Goal: Information Seeking & Learning: Learn about a topic

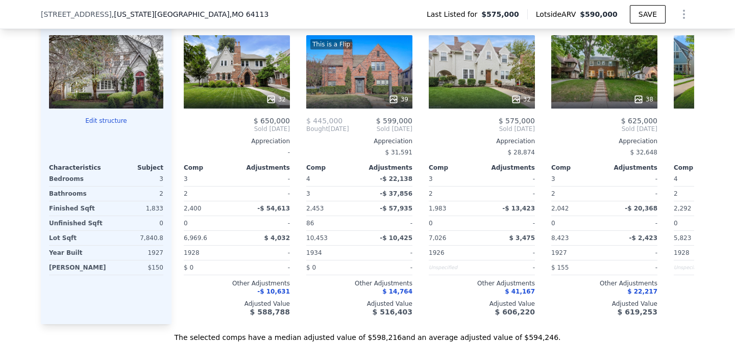
scroll to position [1069, 0]
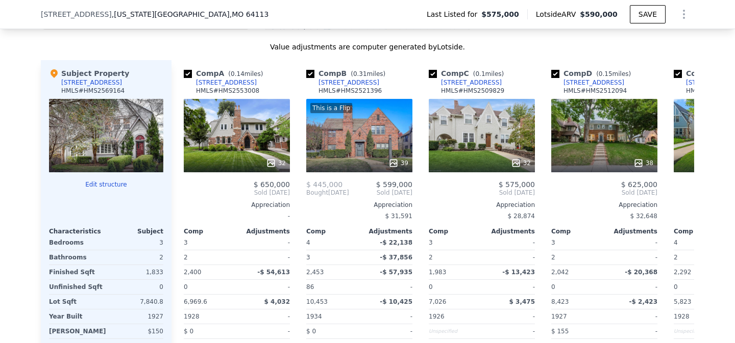
click at [108, 184] on button "Edit structure" at bounding box center [106, 185] width 114 height 8
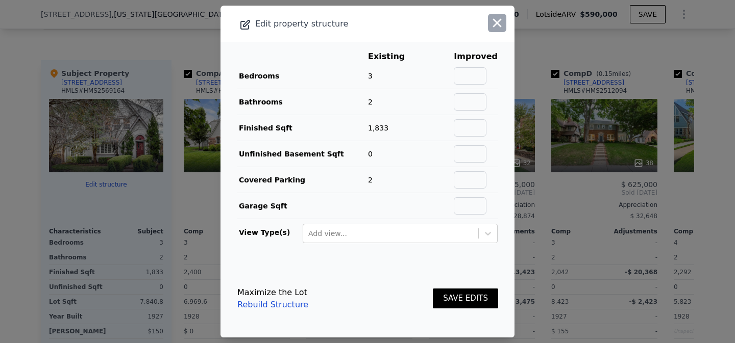
click at [497, 25] on icon "button" at bounding box center [497, 23] width 14 height 14
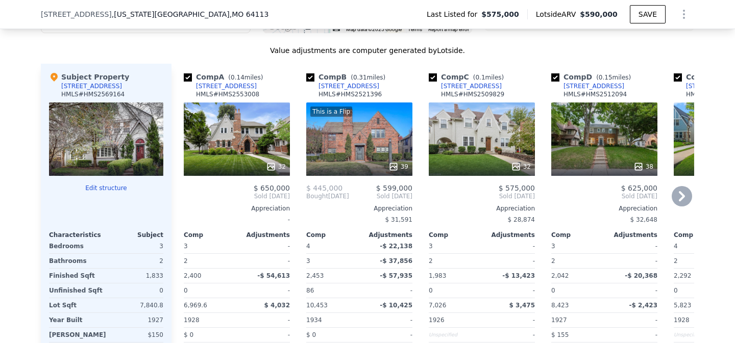
scroll to position [1066, 0]
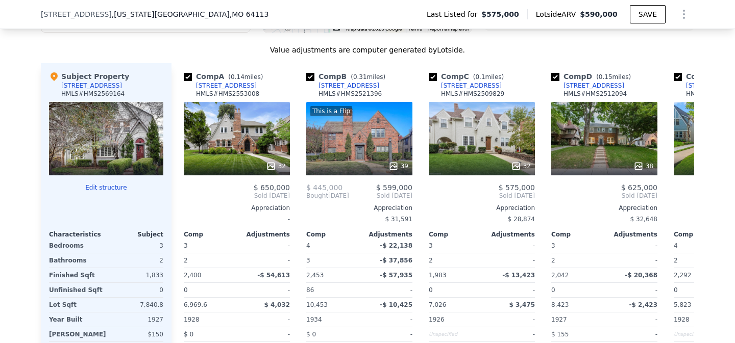
click at [147, 158] on div at bounding box center [106, 166] width 114 height 18
click at [109, 186] on button "Edit structure" at bounding box center [106, 188] width 114 height 8
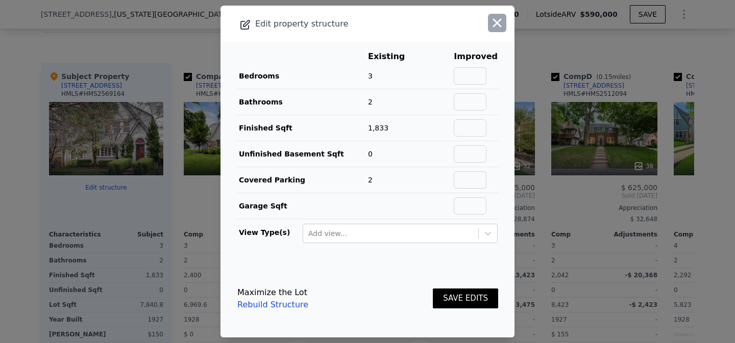
click at [498, 24] on icon "button" at bounding box center [497, 23] width 9 height 9
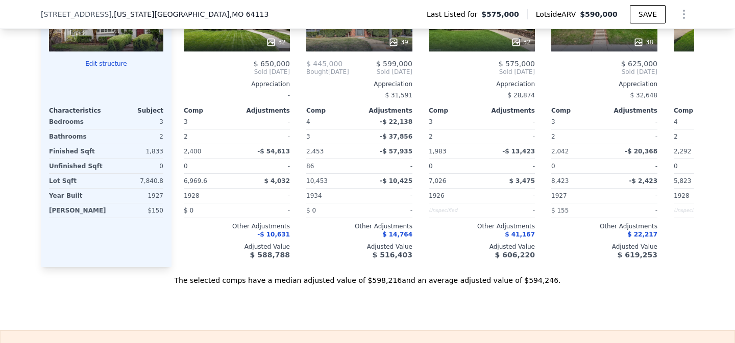
scroll to position [1222, 0]
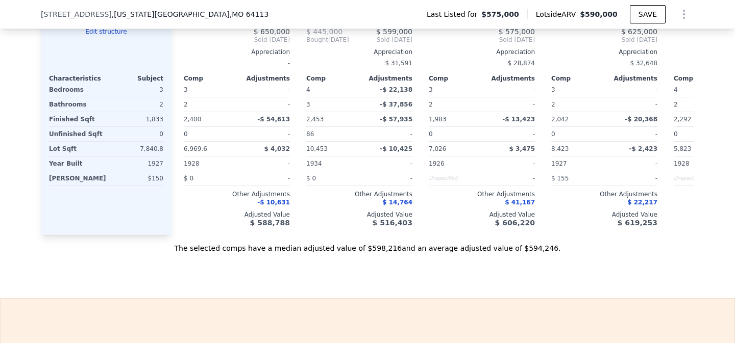
click at [105, 220] on div "Subject Property 609 W 70th St HMLS # HMS2569164 Edit structure Characteristics…" at bounding box center [106, 71] width 131 height 328
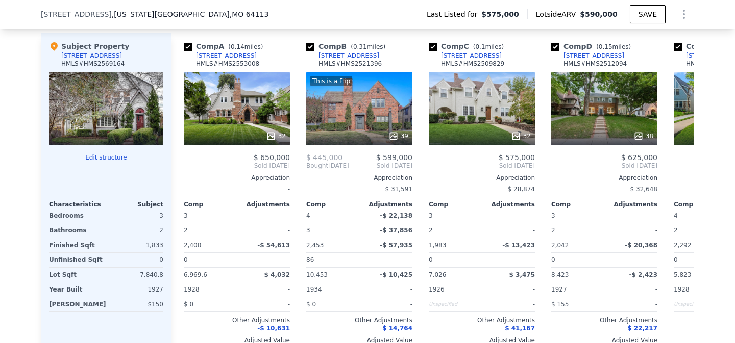
scroll to position [1034, 0]
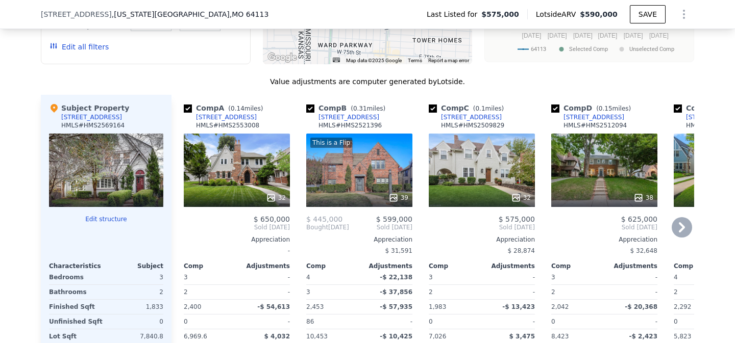
click at [394, 198] on icon at bounding box center [393, 197] width 7 height 7
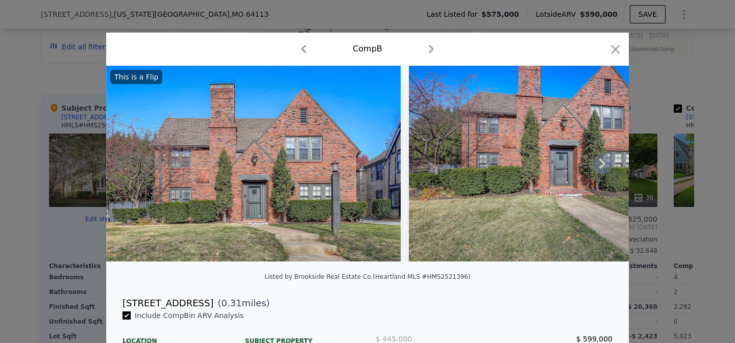
click at [599, 164] on icon at bounding box center [602, 164] width 20 height 20
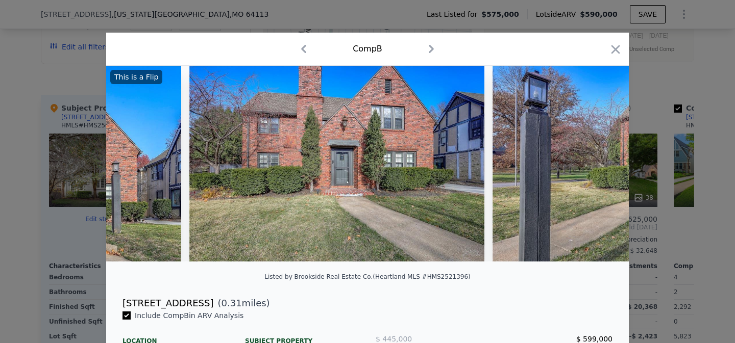
scroll to position [0, 245]
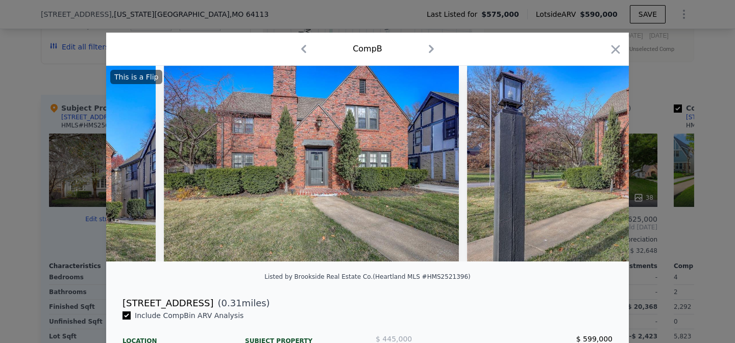
click at [599, 164] on img at bounding box center [614, 164] width 294 height 196
click at [599, 164] on icon at bounding box center [602, 164] width 20 height 20
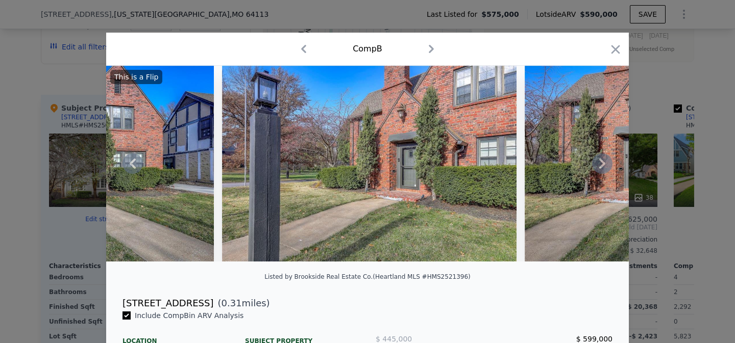
click at [599, 164] on icon at bounding box center [602, 164] width 20 height 20
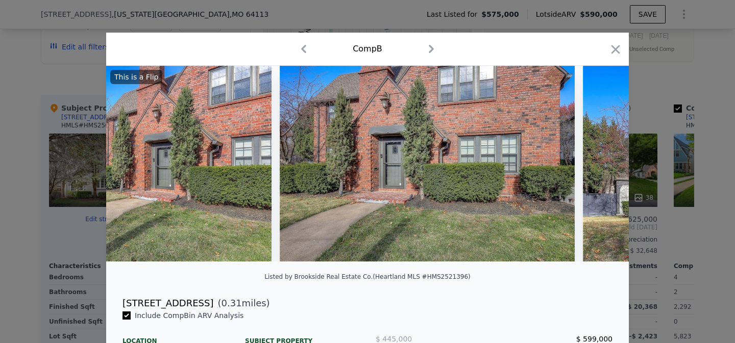
click at [599, 164] on img at bounding box center [730, 164] width 294 height 196
click at [599, 164] on icon at bounding box center [602, 164] width 20 height 20
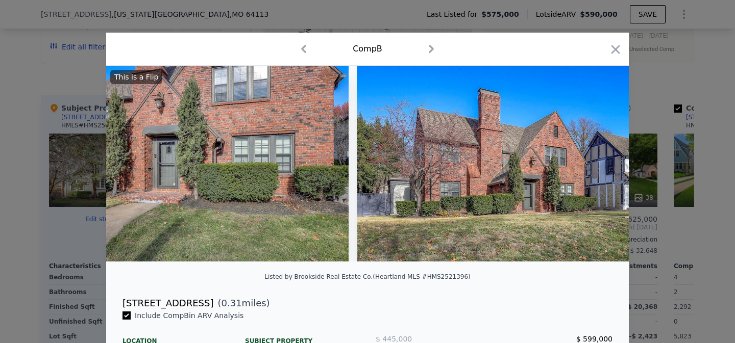
scroll to position [0, 980]
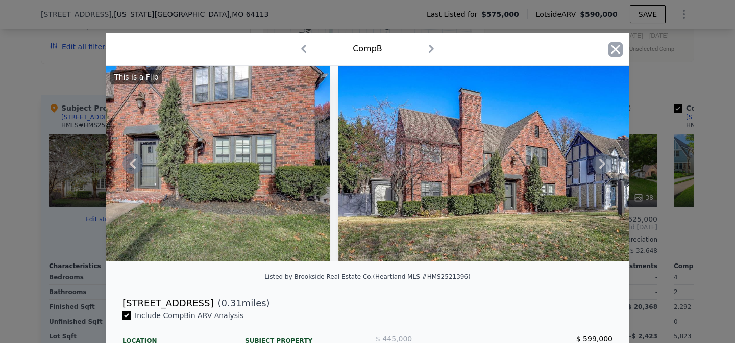
click at [609, 43] on icon "button" at bounding box center [615, 49] width 14 height 14
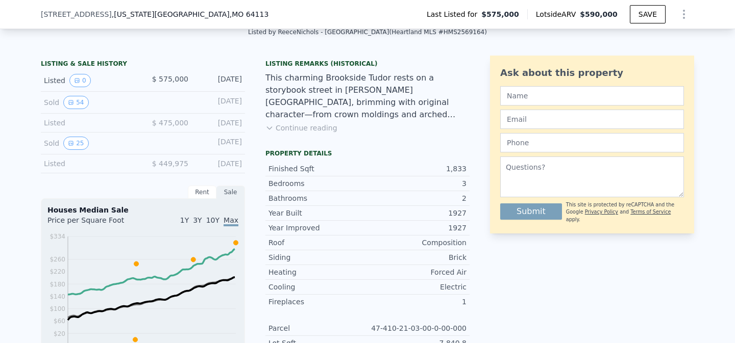
scroll to position [231, 0]
click at [70, 104] on icon "View historical data" at bounding box center [71, 102] width 6 height 6
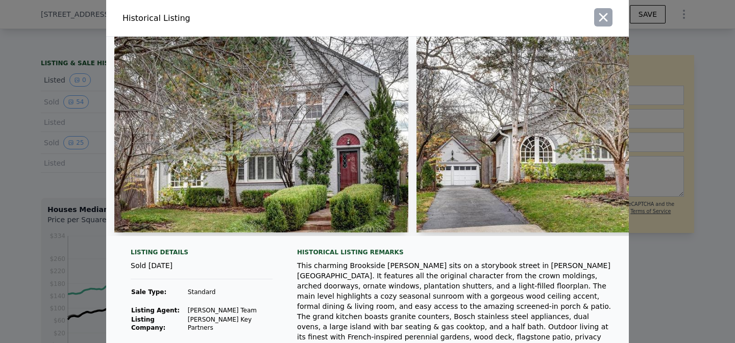
click at [608, 19] on icon "button" at bounding box center [603, 17] width 14 height 14
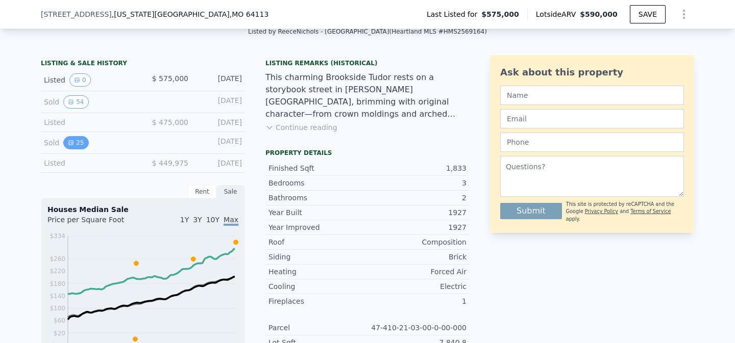
click at [79, 142] on button "25" at bounding box center [75, 142] width 25 height 13
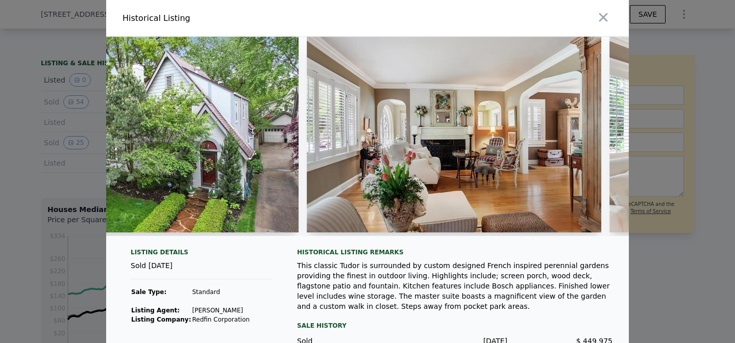
scroll to position [0, 158]
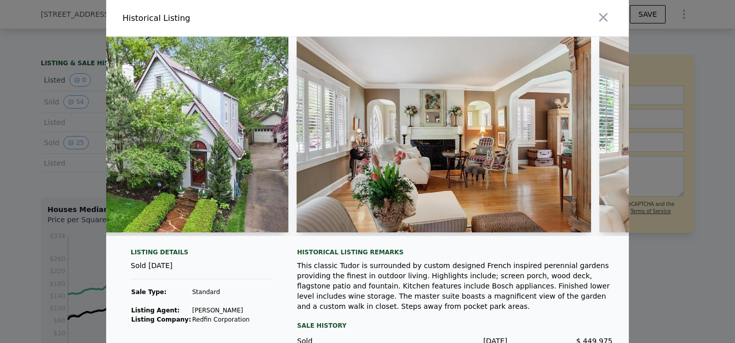
click at [526, 178] on img at bounding box center [443, 135] width 294 height 196
click at [526, 167] on img at bounding box center [443, 135] width 294 height 196
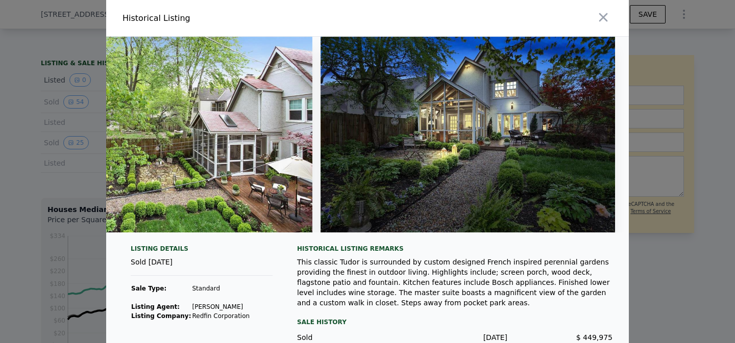
scroll to position [0, 7090]
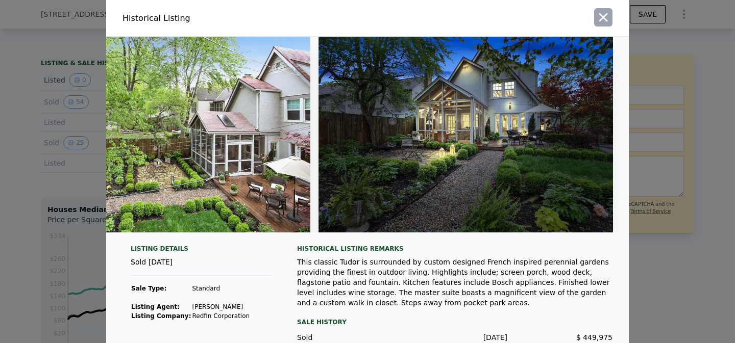
click at [597, 20] on icon "button" at bounding box center [603, 17] width 14 height 14
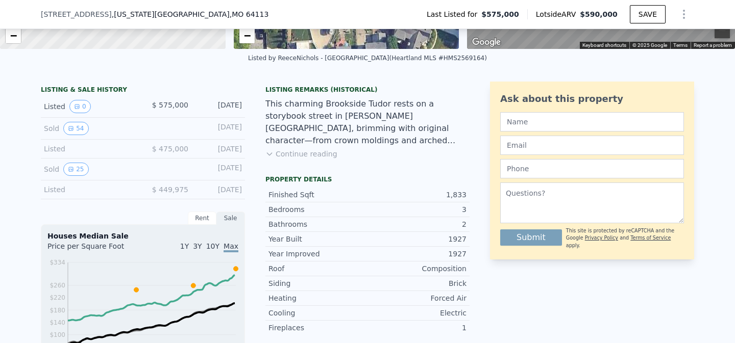
scroll to position [205, 0]
click at [72, 127] on icon "View historical data" at bounding box center [71, 128] width 6 height 6
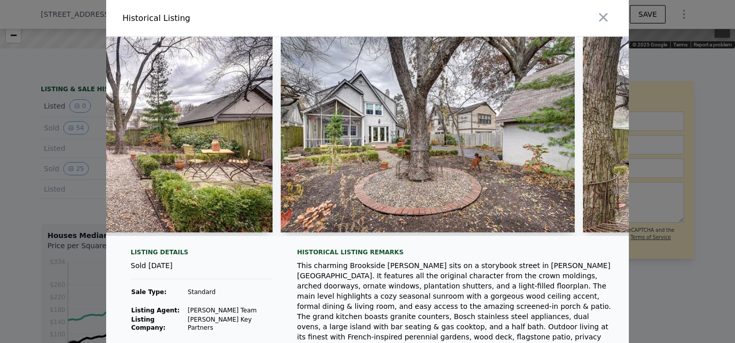
scroll to position [0, 13466]
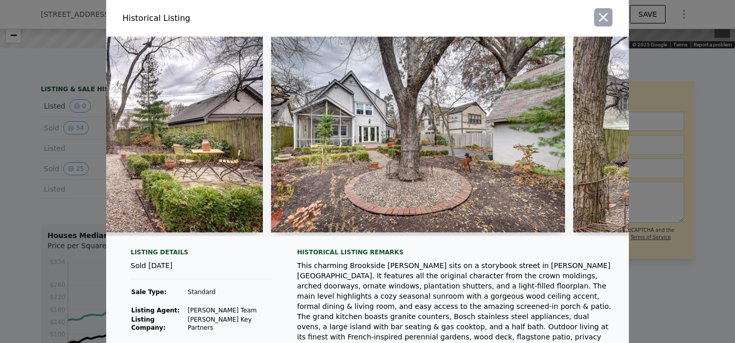
click at [600, 23] on icon "button" at bounding box center [603, 17] width 14 height 14
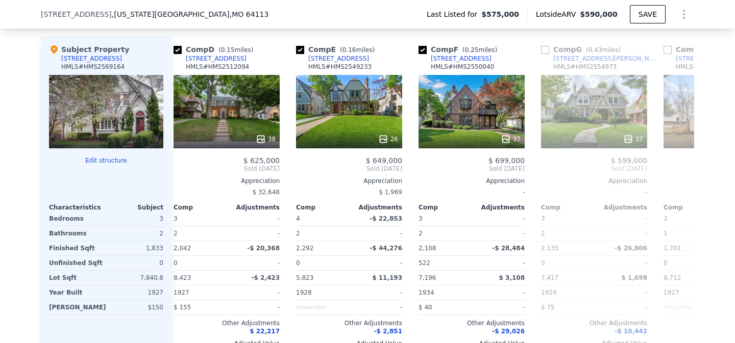
scroll to position [0, 0]
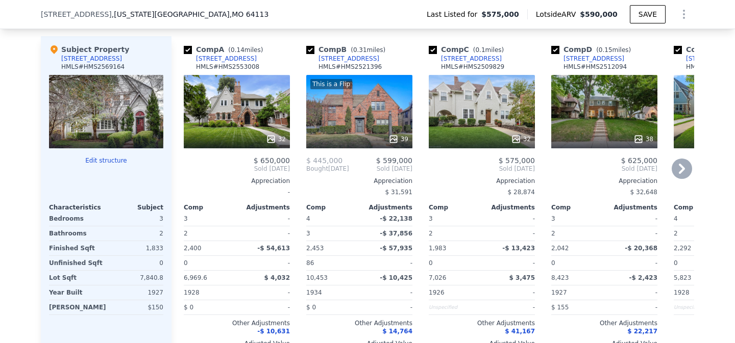
scroll to position [1150, 0]
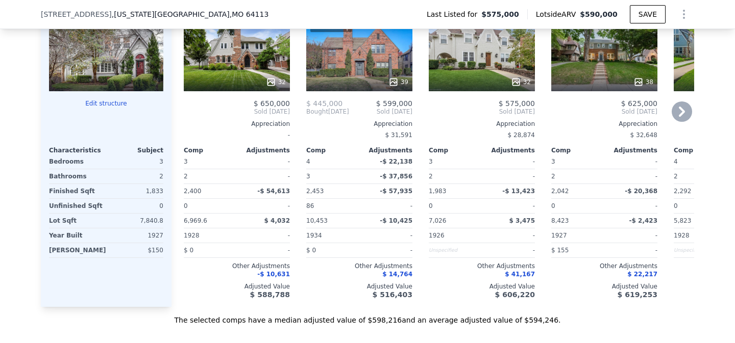
click at [274, 78] on icon at bounding box center [271, 82] width 10 height 10
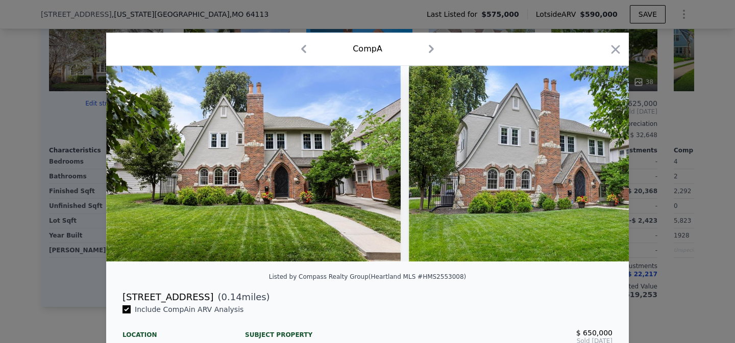
scroll to position [1, 0]
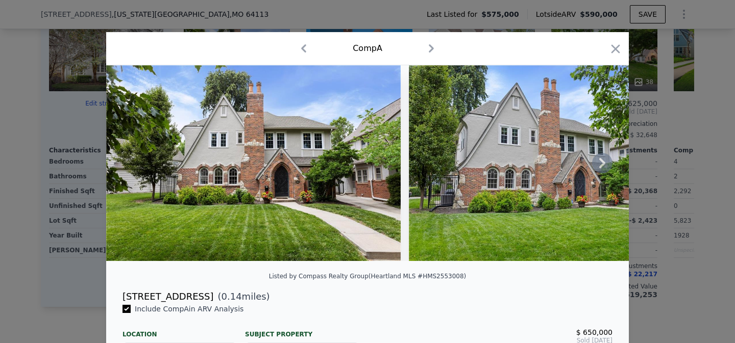
click at [601, 162] on icon at bounding box center [602, 163] width 20 height 20
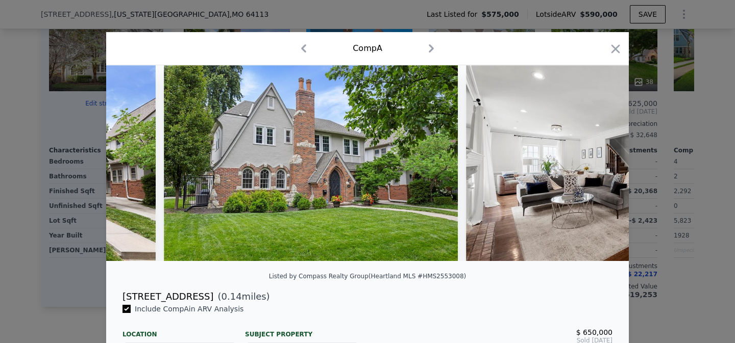
click at [601, 162] on img at bounding box center [613, 163] width 294 height 196
click at [601, 162] on icon at bounding box center [602, 163] width 20 height 20
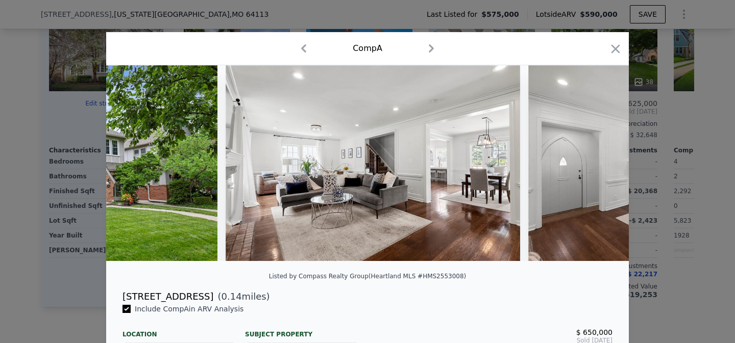
scroll to position [0, 490]
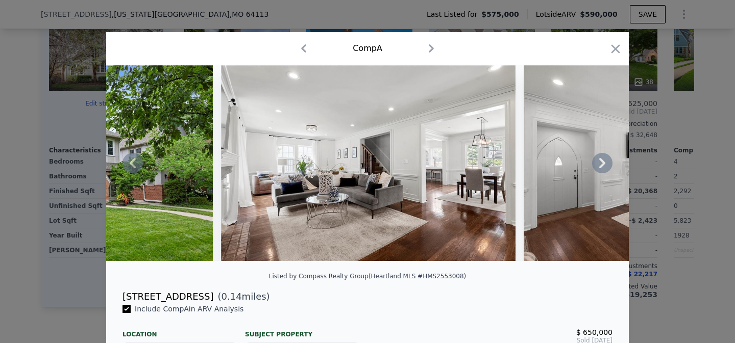
click at [601, 162] on icon at bounding box center [602, 163] width 20 height 20
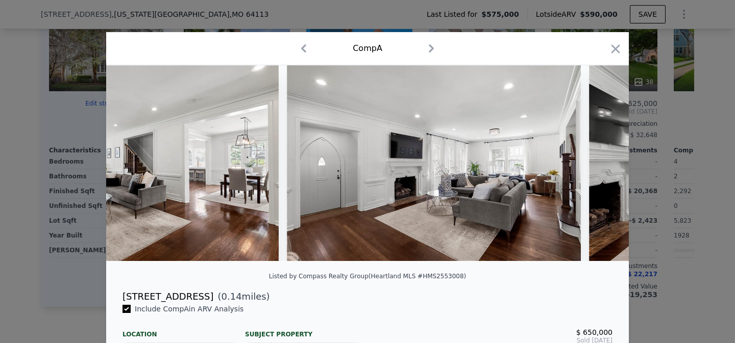
scroll to position [0, 735]
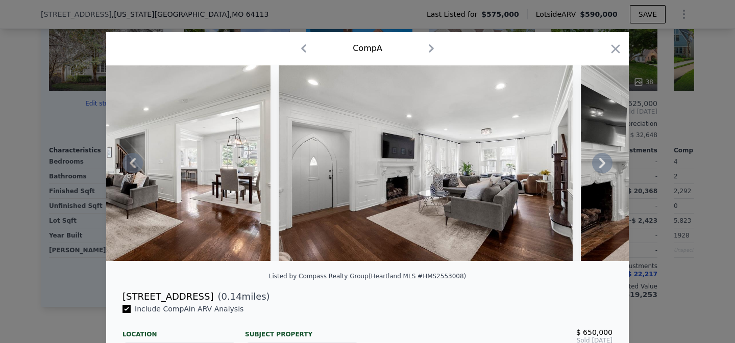
click at [598, 166] on icon at bounding box center [602, 163] width 20 height 20
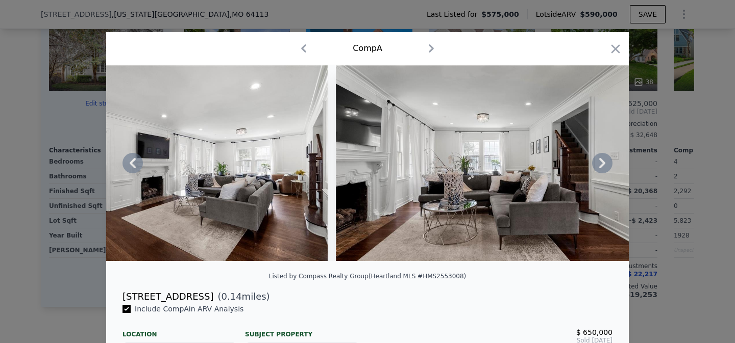
click at [598, 166] on icon at bounding box center [602, 163] width 20 height 20
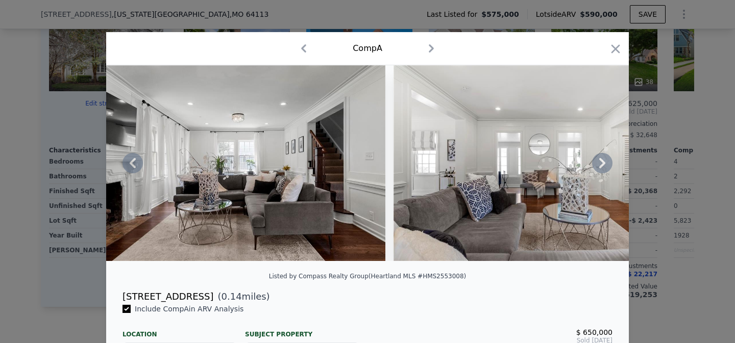
click at [598, 166] on icon at bounding box center [602, 163] width 20 height 20
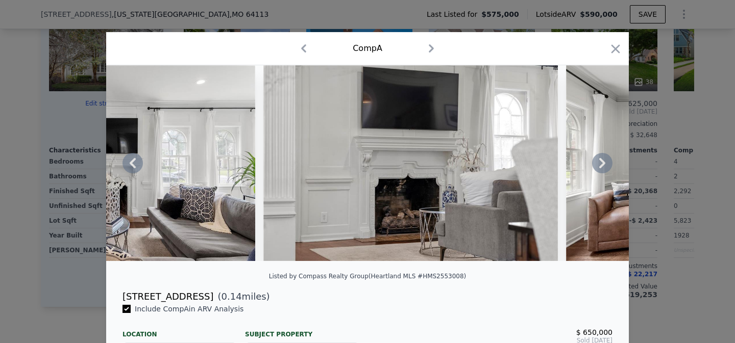
click at [598, 166] on icon at bounding box center [602, 163] width 20 height 20
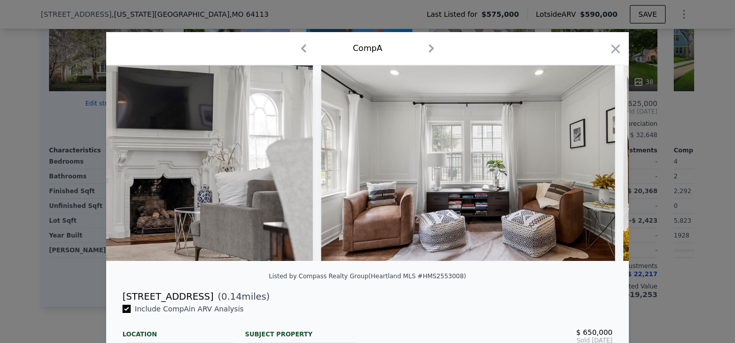
click at [598, 166] on img at bounding box center [468, 163] width 294 height 196
click at [598, 166] on icon at bounding box center [602, 163] width 20 height 20
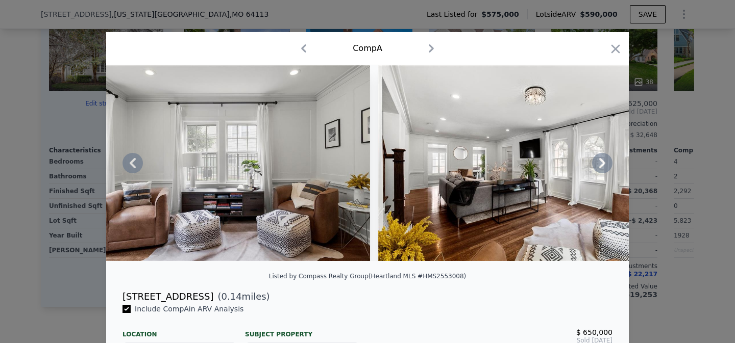
click at [598, 166] on icon at bounding box center [602, 163] width 20 height 20
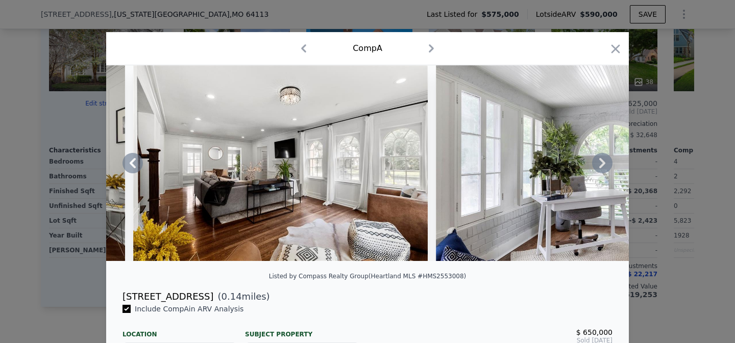
click at [598, 166] on icon at bounding box center [602, 163] width 20 height 20
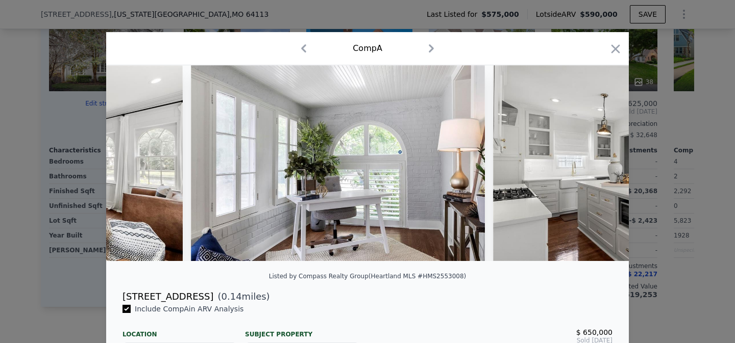
click at [598, 166] on img at bounding box center [640, 163] width 294 height 196
click at [598, 166] on icon at bounding box center [602, 163] width 20 height 20
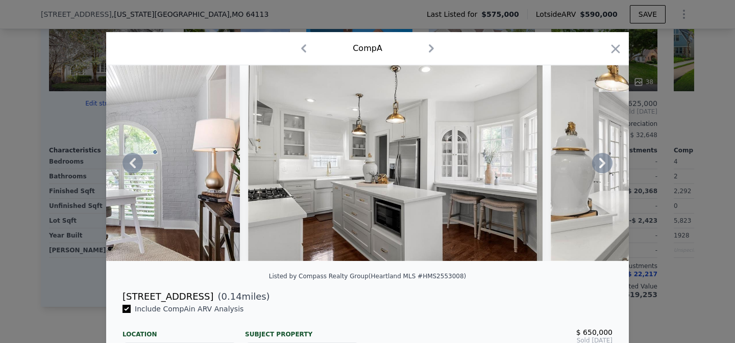
click at [598, 166] on icon at bounding box center [602, 163] width 20 height 20
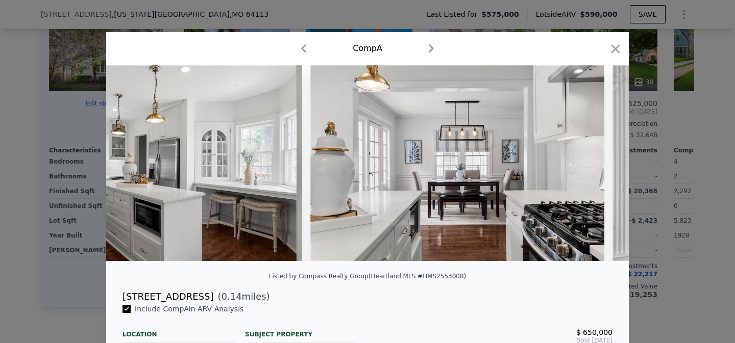
scroll to position [0, 3429]
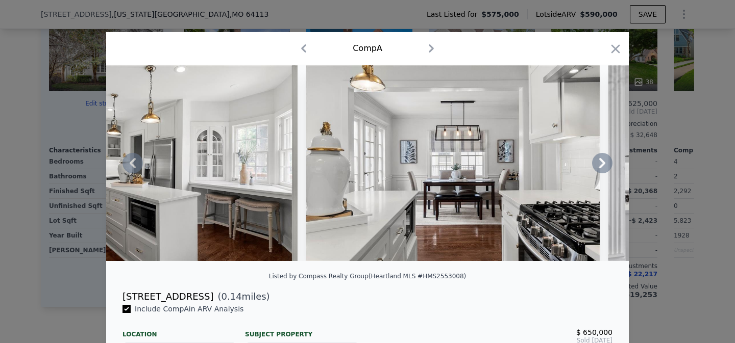
click at [598, 166] on icon at bounding box center [602, 163] width 20 height 20
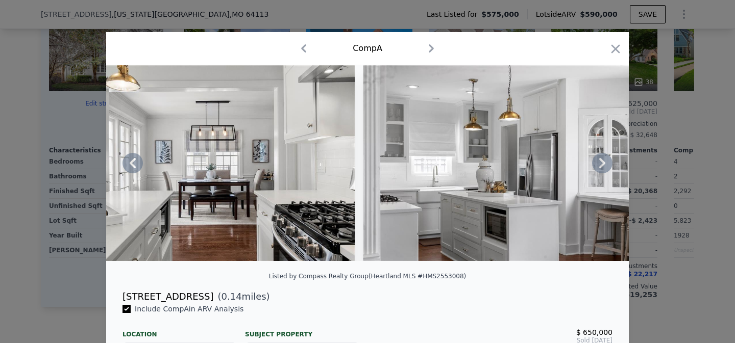
click at [598, 166] on icon at bounding box center [602, 163] width 20 height 20
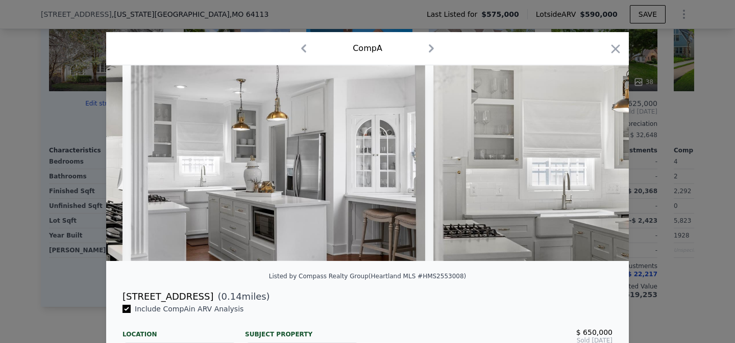
scroll to position [0, 3919]
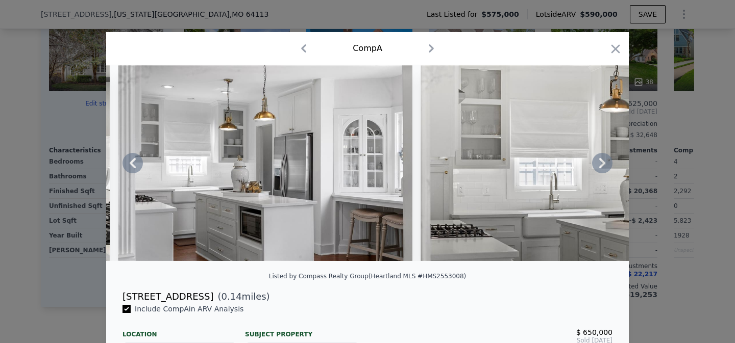
click at [598, 166] on div at bounding box center [367, 163] width 522 height 196
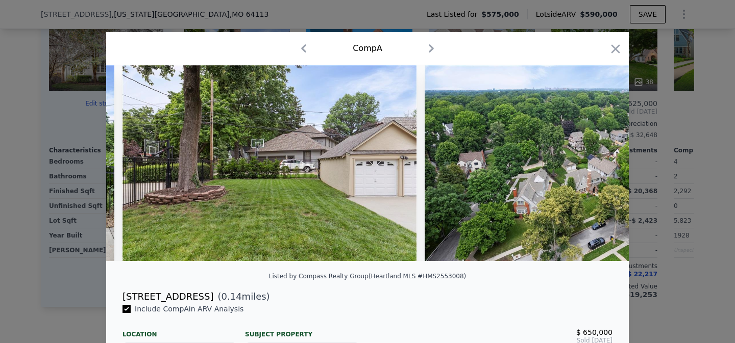
scroll to position [0, 9142]
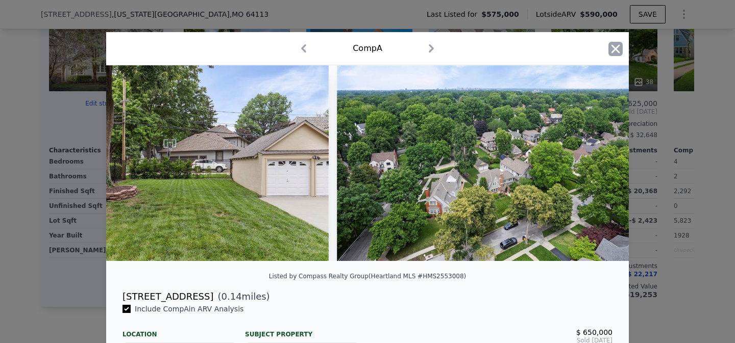
click at [619, 51] on icon "button" at bounding box center [615, 49] width 14 height 14
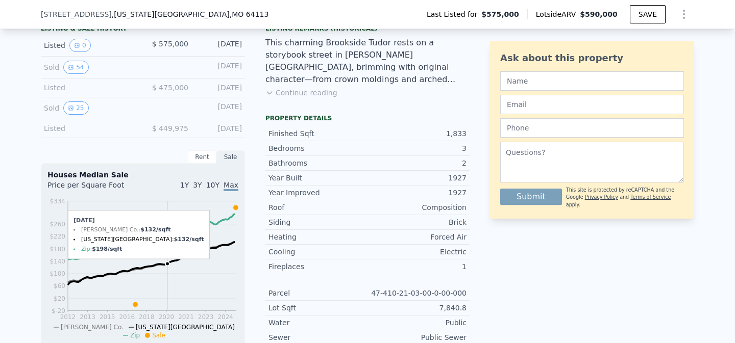
scroll to position [267, 0]
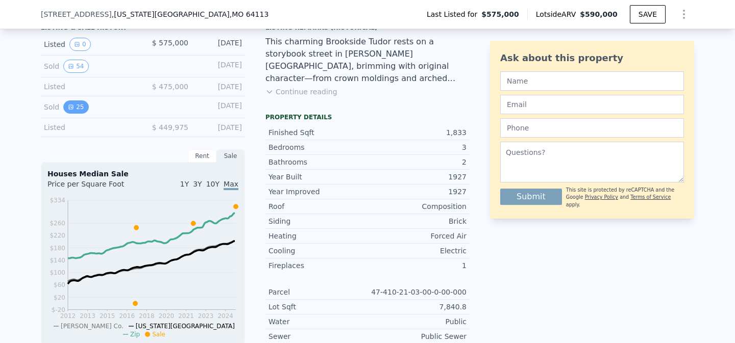
click at [80, 106] on button "25" at bounding box center [75, 107] width 25 height 13
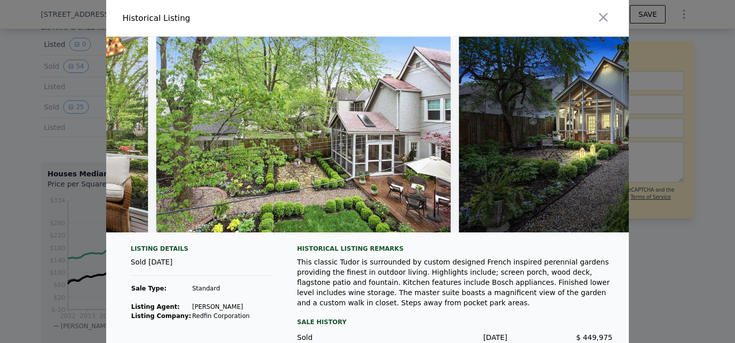
scroll to position [0, 7090]
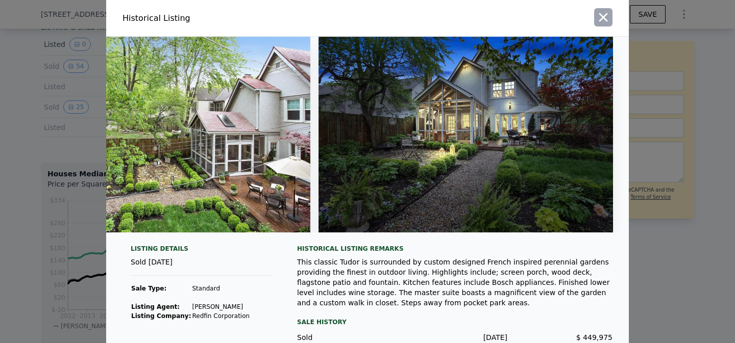
click at [605, 23] on icon "button" at bounding box center [603, 17] width 14 height 14
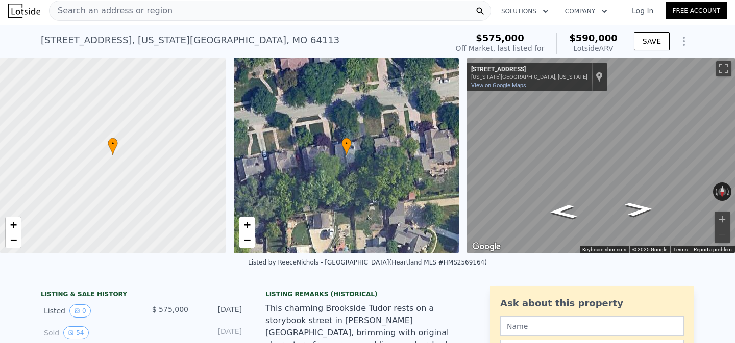
scroll to position [0, 0]
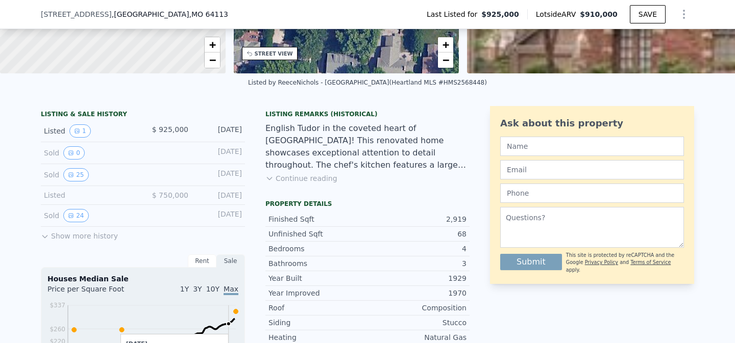
scroll to position [181, 0]
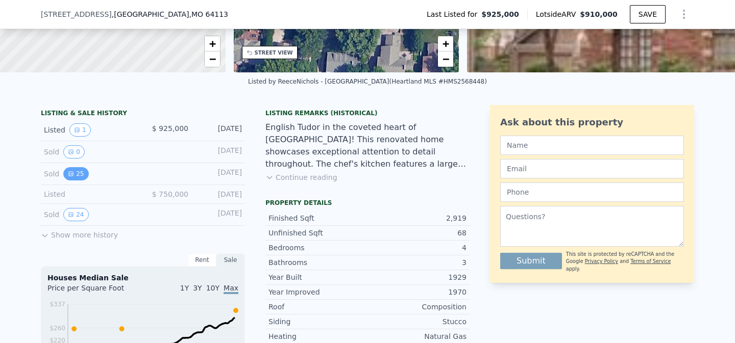
click at [82, 173] on button "25" at bounding box center [75, 173] width 25 height 13
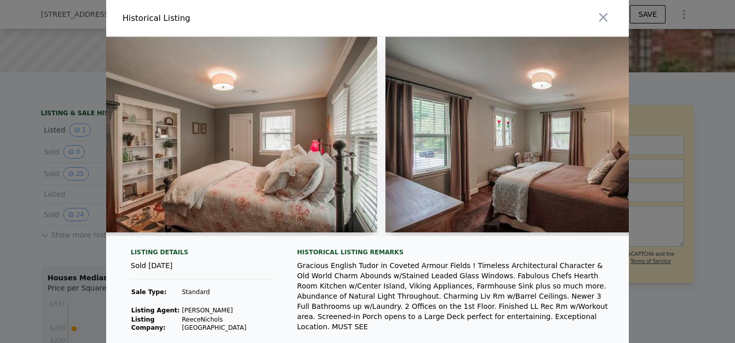
scroll to position [0, 4664]
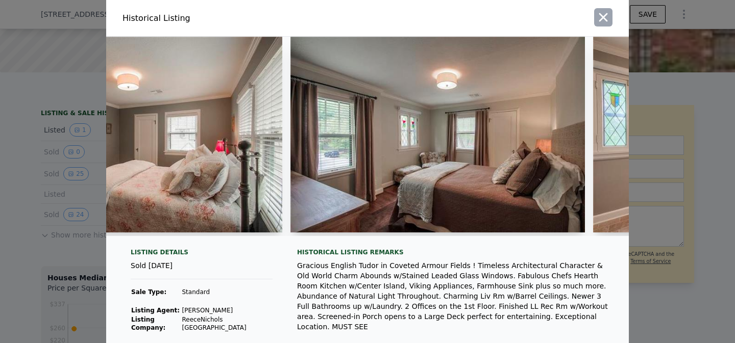
click at [607, 9] on button "button" at bounding box center [603, 17] width 18 height 18
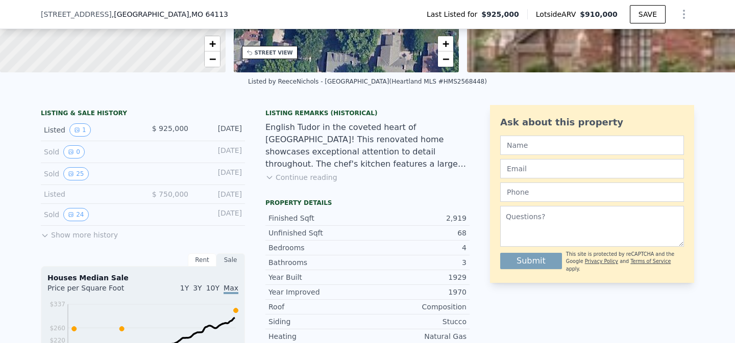
scroll to position [0, 0]
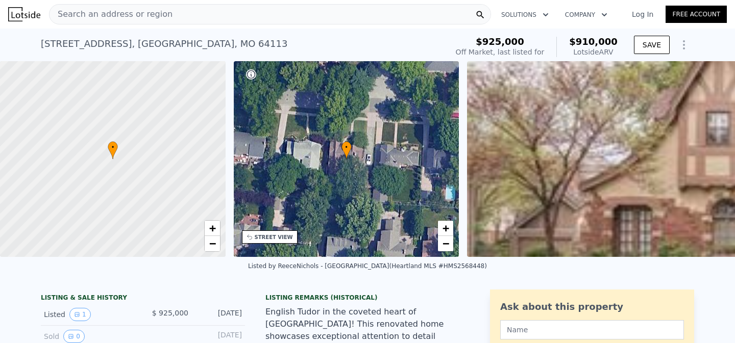
click at [108, 15] on span "Search an address or region" at bounding box center [110, 14] width 123 height 12
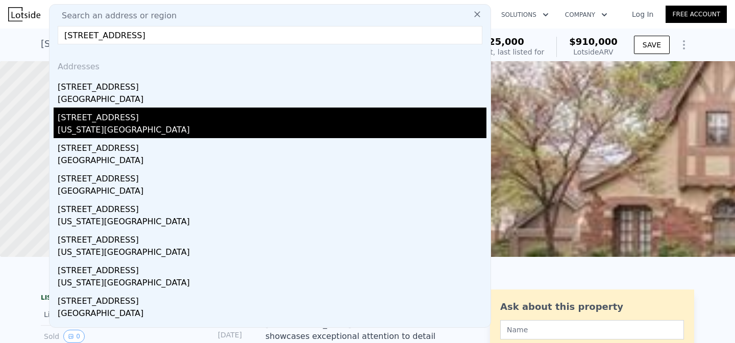
type input "[STREET_ADDRESS]"
click at [87, 119] on div "[STREET_ADDRESS]" at bounding box center [272, 116] width 429 height 16
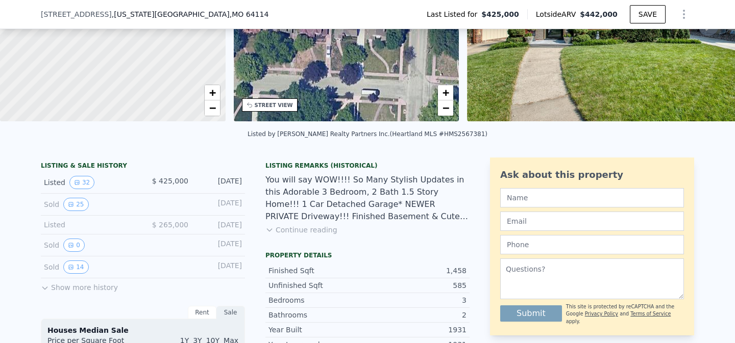
scroll to position [225, 0]
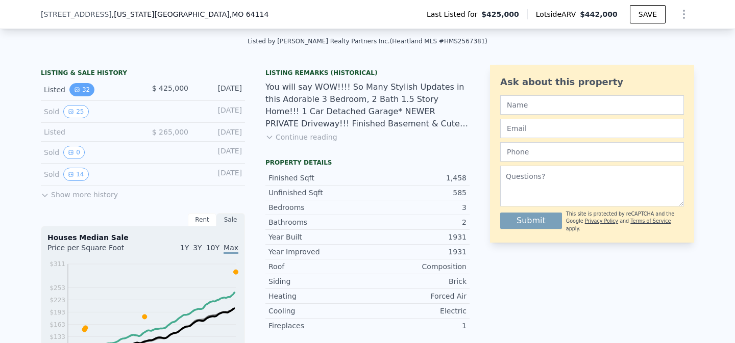
click at [84, 90] on button "32" at bounding box center [81, 89] width 25 height 13
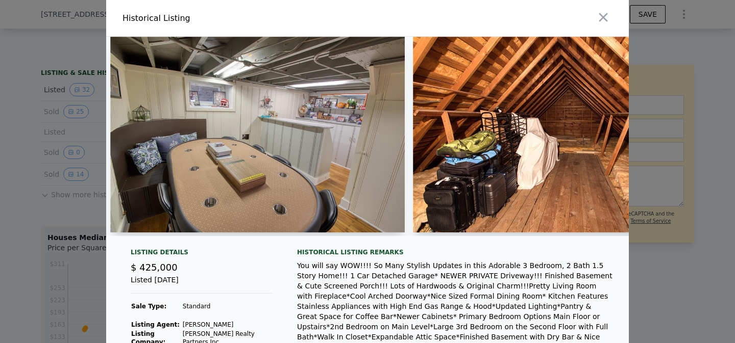
scroll to position [0, 6768]
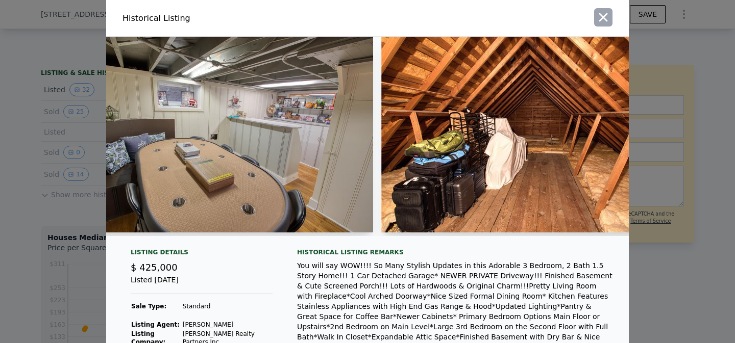
click at [608, 23] on icon "button" at bounding box center [603, 17] width 14 height 14
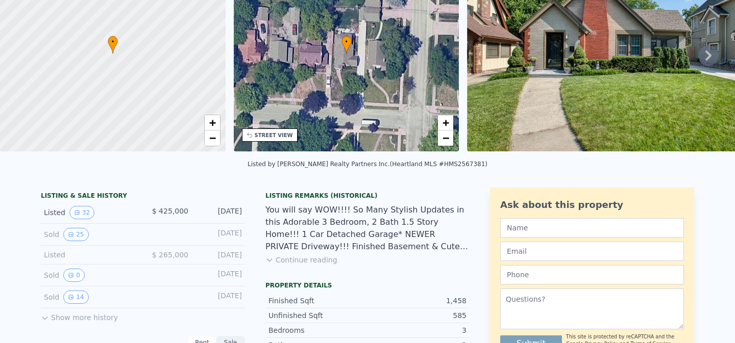
scroll to position [0, 0]
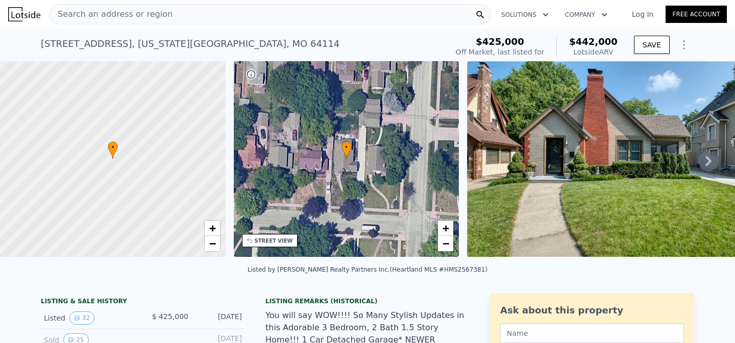
click at [144, 20] on span "Search an address or region" at bounding box center [110, 14] width 123 height 12
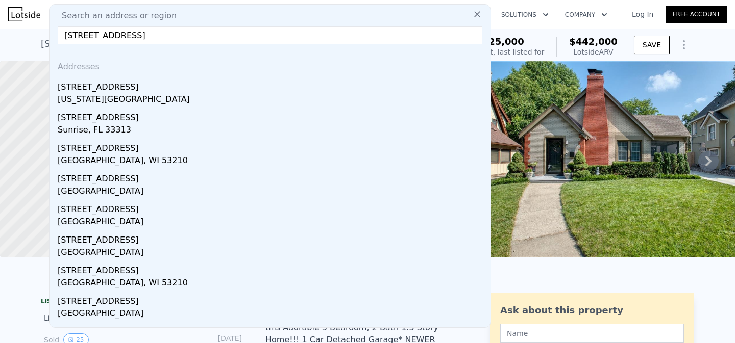
drag, startPoint x: 78, startPoint y: 39, endPoint x: 54, endPoint y: 39, distance: 24.5
click at [54, 39] on div "Search an address or region 242 w 60th terrace Addresses [STREET_ADDRESS][GEOGR…" at bounding box center [270, 166] width 442 height 324
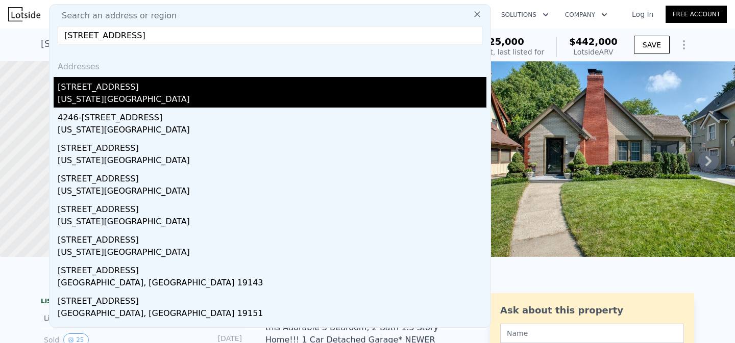
type input "[STREET_ADDRESS]"
click at [114, 88] on div "[STREET_ADDRESS]" at bounding box center [272, 85] width 429 height 16
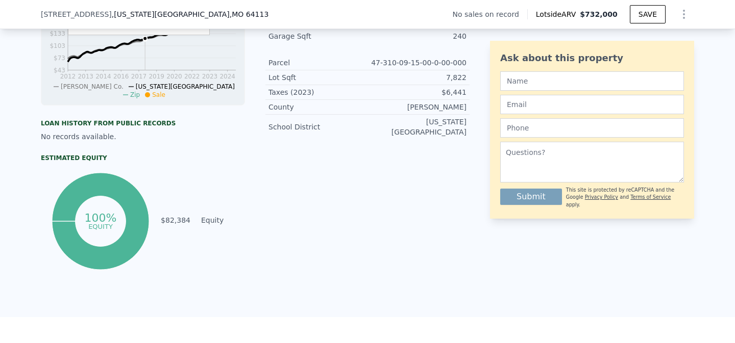
scroll to position [427, 0]
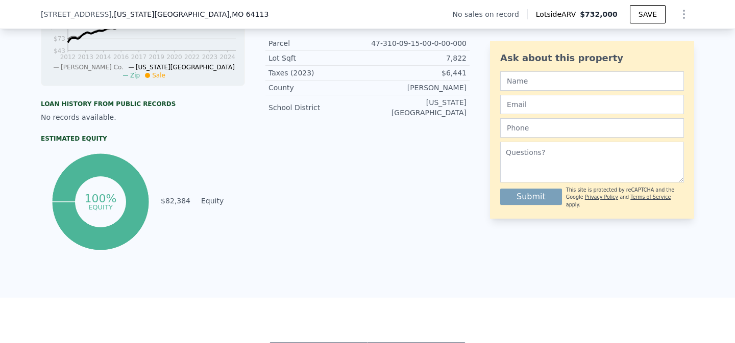
click at [112, 14] on span ", [US_STATE][GEOGRAPHIC_DATA]" at bounding box center [190, 14] width 157 height 10
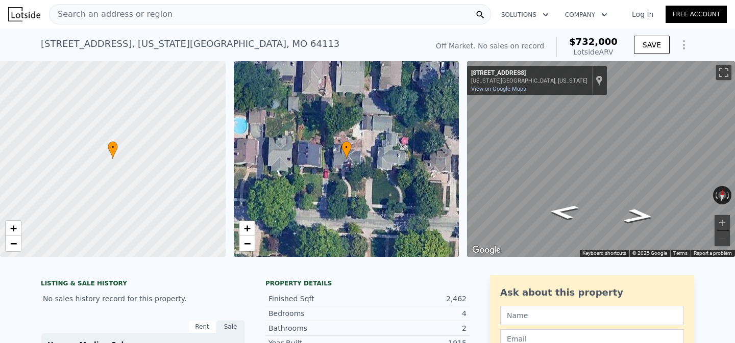
click at [97, 8] on span "Search an address or region" at bounding box center [110, 14] width 123 height 12
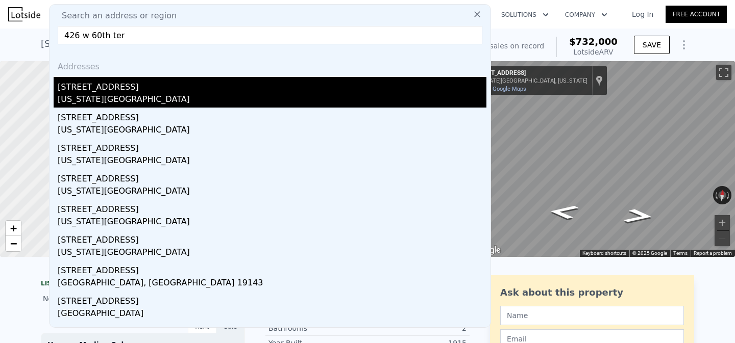
type input "426 w 60th ter"
click at [139, 94] on div "[US_STATE][GEOGRAPHIC_DATA]" at bounding box center [272, 100] width 429 height 14
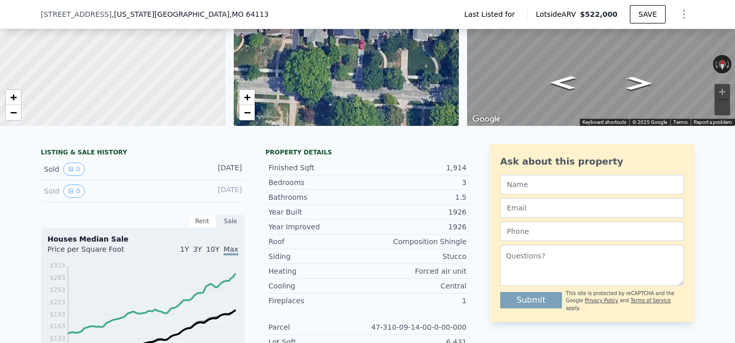
scroll to position [101, 0]
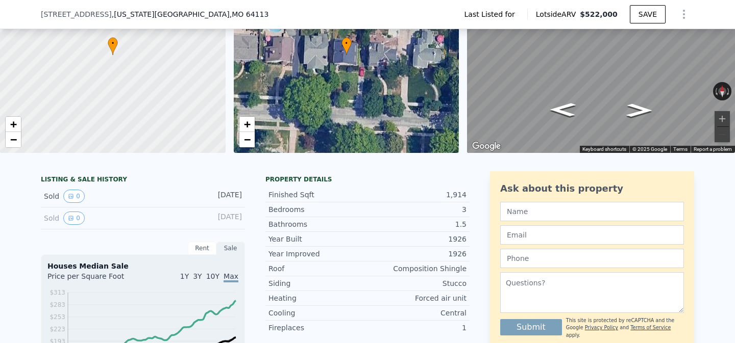
click at [172, 8] on div "[STREET_ADDRESS][US_STATE] Last Listed for Lotside ARV $522,000 SAVE" at bounding box center [367, 14] width 653 height 29
click at [230, 14] on span ", MO 64113" at bounding box center [249, 14] width 39 height 8
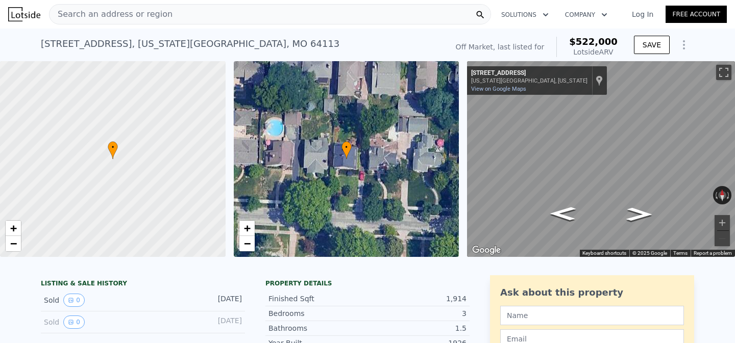
click at [165, 11] on div "Search an address or region" at bounding box center [270, 14] width 442 height 20
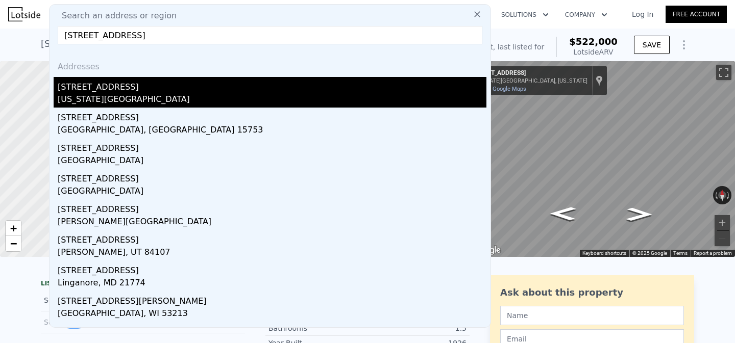
type input "[STREET_ADDRESS]"
click at [124, 92] on div "[STREET_ADDRESS]" at bounding box center [272, 85] width 429 height 16
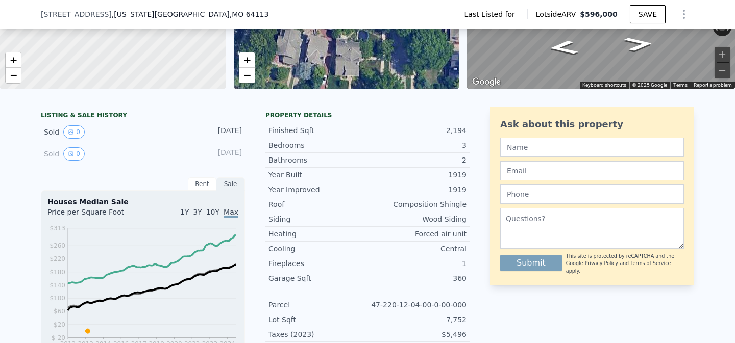
scroll to position [4, 0]
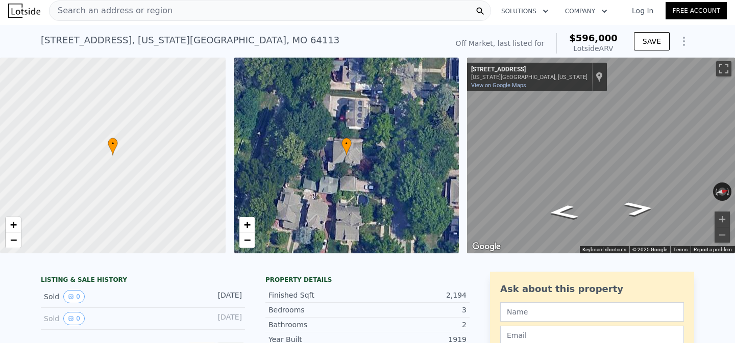
click at [152, 5] on span "Search an address or region" at bounding box center [110, 11] width 123 height 12
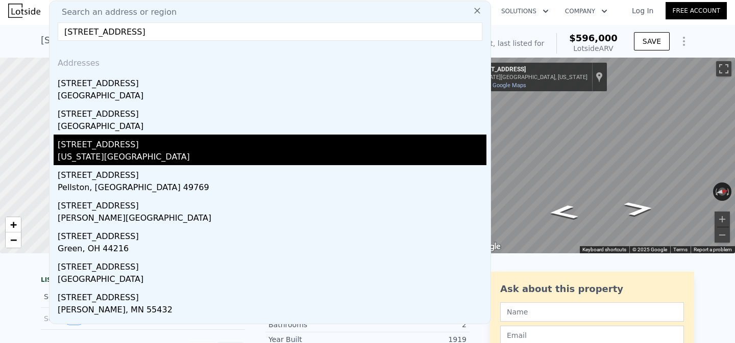
type input "[STREET_ADDRESS]"
click at [115, 141] on div "[STREET_ADDRESS]" at bounding box center [272, 143] width 429 height 16
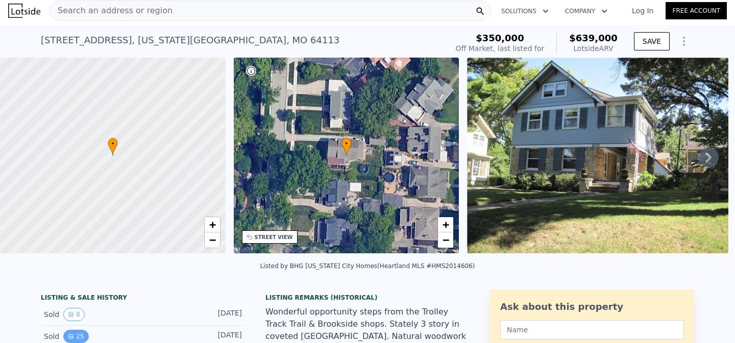
click at [66, 334] on button "25" at bounding box center [75, 336] width 25 height 13
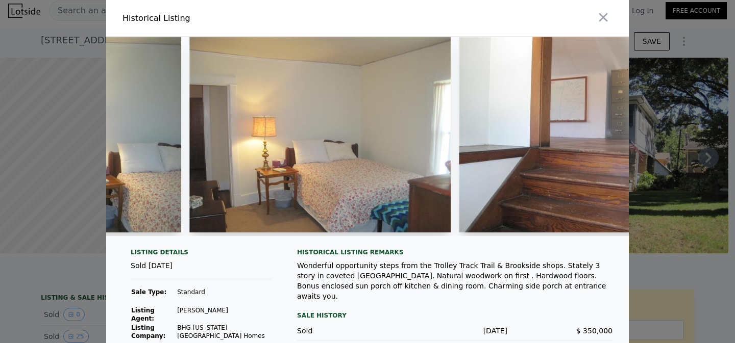
scroll to position [0, 5100]
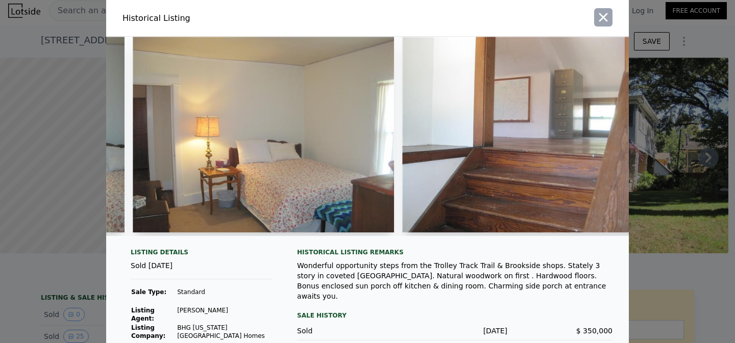
click at [598, 16] on icon "button" at bounding box center [603, 17] width 14 height 14
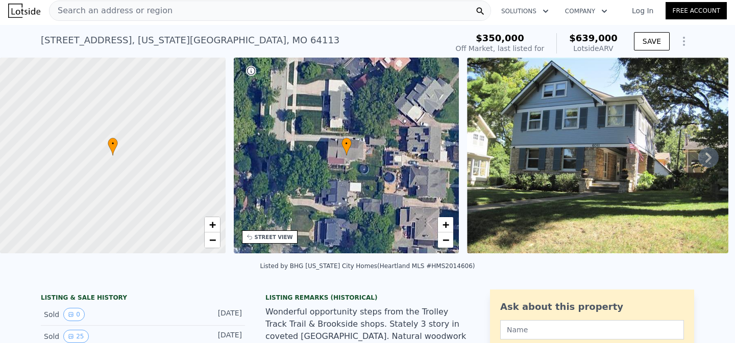
type input "1"
type input "1603"
type input "6335"
checkbox input "false"
checkbox input "true"
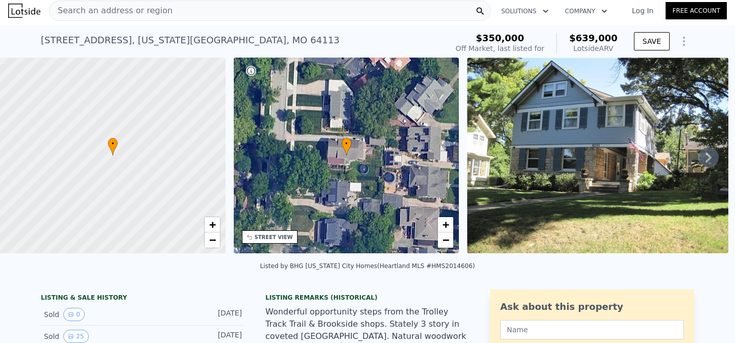
checkbox input "true"
type input "$ 596,000"
type input "$ 206,189"
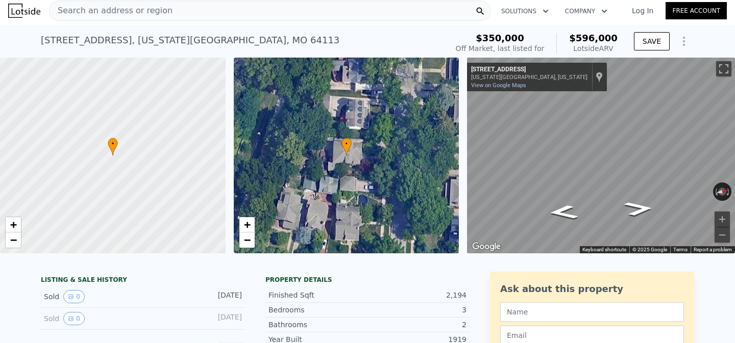
click at [130, 5] on span "Search an address or region" at bounding box center [110, 11] width 123 height 12
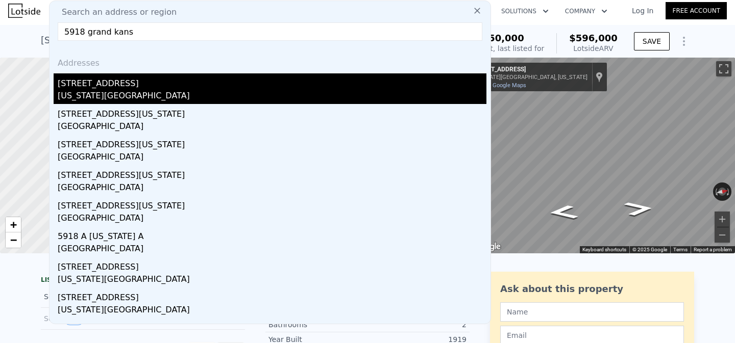
type input "5918 grand kans"
click at [116, 88] on div "[STREET_ADDRESS]" at bounding box center [272, 81] width 429 height 16
